Goal: Task Accomplishment & Management: Manage account settings

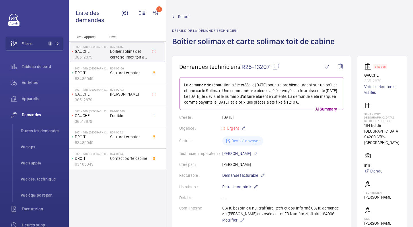
click at [291, 128] on wm-front-card-body "La demande de réparation a été créée le [DATE] pour un problème urgent sur un b…" at bounding box center [261, 208] width 165 height 263
click at [30, 79] on div "Activités" at bounding box center [34, 83] width 57 height 14
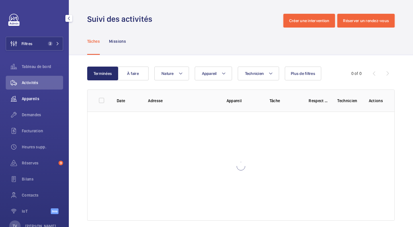
click at [41, 99] on span "Appareils" at bounding box center [42, 99] width 41 height 6
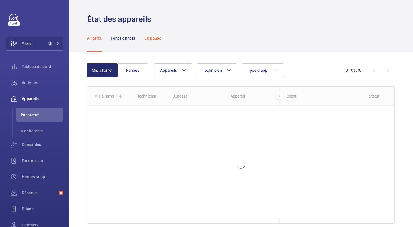
click at [148, 42] on div "En pause" at bounding box center [152, 37] width 17 height 27
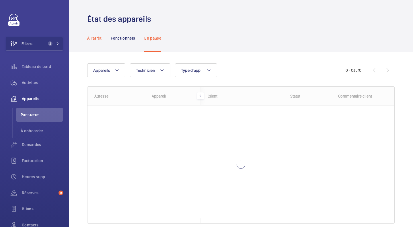
click at [101, 39] on p "À l'arrêt" at bounding box center [94, 38] width 14 height 6
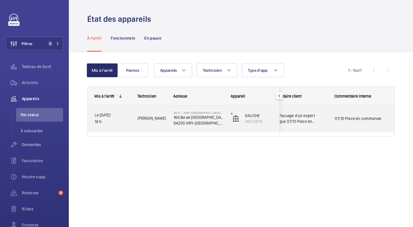
click at [325, 119] on span "02/10 Passage d'un expert technique 07/10 Piece en commande" at bounding box center [297, 118] width 59 height 11
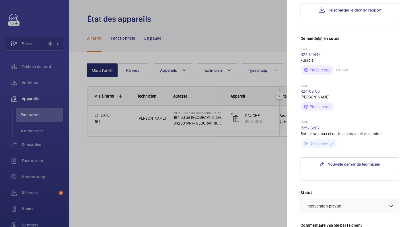
scroll to position [258, 0]
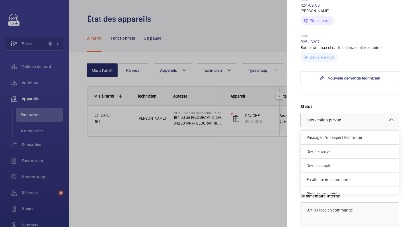
click at [359, 113] on div at bounding box center [350, 120] width 98 height 14
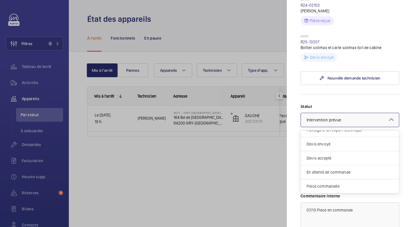
scroll to position [0, 0]
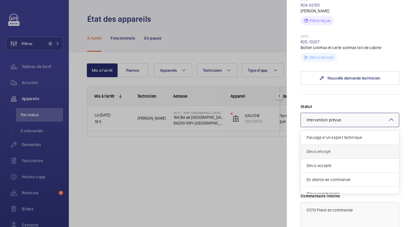
click at [335, 145] on div "Devis envoyé" at bounding box center [350, 152] width 98 height 14
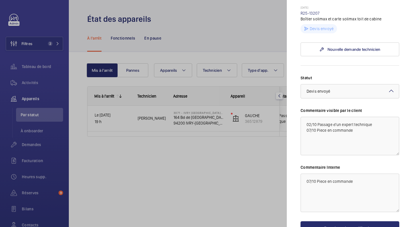
scroll to position [306, 0]
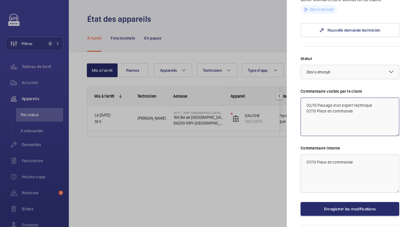
drag, startPoint x: 353, startPoint y: 92, endPoint x: 258, endPoint y: 76, distance: 96.3
click at [258, 76] on mat-sidenav-container "Filtres 2 Tableau de bord Activités Appareils Par statut À onboarder Demandes F…" at bounding box center [206, 113] width 413 height 227
click at [364, 97] on textarea "02/10 Passage d'un expert technique 07/10 Piece en commande" at bounding box center [350, 116] width 99 height 38
drag, startPoint x: 359, startPoint y: 89, endPoint x: 317, endPoint y: 95, distance: 42.5
click at [317, 97] on textarea "02/10 Passage d'un expert technique 07/10 Piece en commande" at bounding box center [350, 116] width 99 height 38
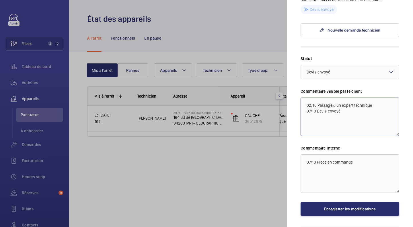
type textarea "02/10 Passage d'un expert technique 07/10 Devis envoyé"
click at [367, 154] on textarea "07/10 Piece en commande" at bounding box center [350, 173] width 99 height 38
drag, startPoint x: 368, startPoint y: 145, endPoint x: 318, endPoint y: 141, distance: 50.3
click at [318, 154] on textarea "07/10 Piece en commande" at bounding box center [350, 173] width 99 height 38
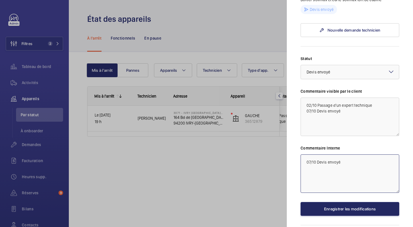
type textarea "07/10 Devis envoyé"
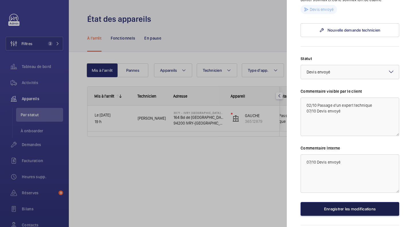
click at [327, 202] on button "Enregistrer les modifications" at bounding box center [350, 209] width 99 height 14
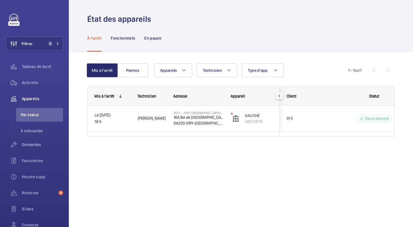
scroll to position [0, 19]
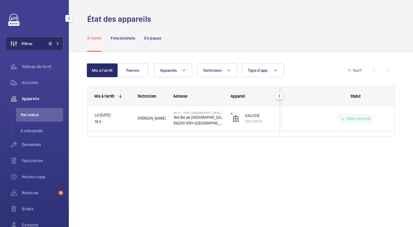
click at [44, 47] on button "Filtres 2" at bounding box center [34, 44] width 57 height 14
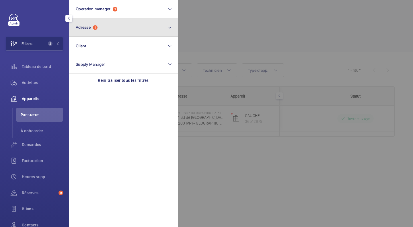
click at [101, 30] on button "Adresse 1" at bounding box center [123, 27] width 109 height 18
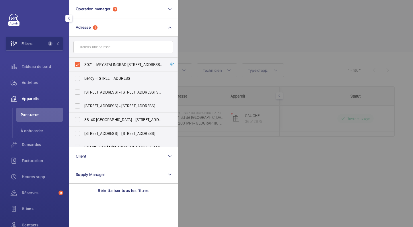
drag, startPoint x: 124, startPoint y: 188, endPoint x: 119, endPoint y: 187, distance: 5.4
click at [124, 188] on p "Réinitialiser tous les filtres" at bounding box center [123, 191] width 51 height 6
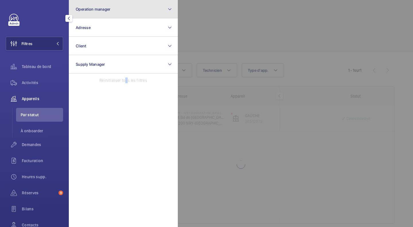
click at [126, 14] on button "Operation manager" at bounding box center [123, 9] width 109 height 18
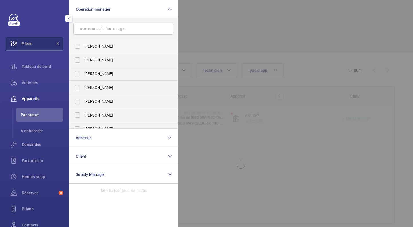
click at [90, 47] on span "[PERSON_NAME]" at bounding box center [123, 46] width 79 height 6
click at [83, 47] on input "[PERSON_NAME]" at bounding box center [77, 45] width 11 height 11
checkbox input "true"
click at [207, 38] on div at bounding box center [384, 113] width 413 height 227
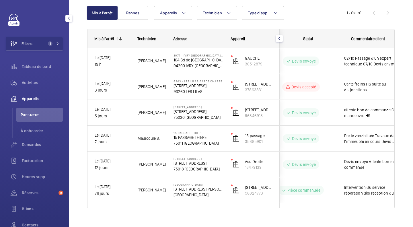
scroll to position [0, 36]
